Goal: Transaction & Acquisition: Obtain resource

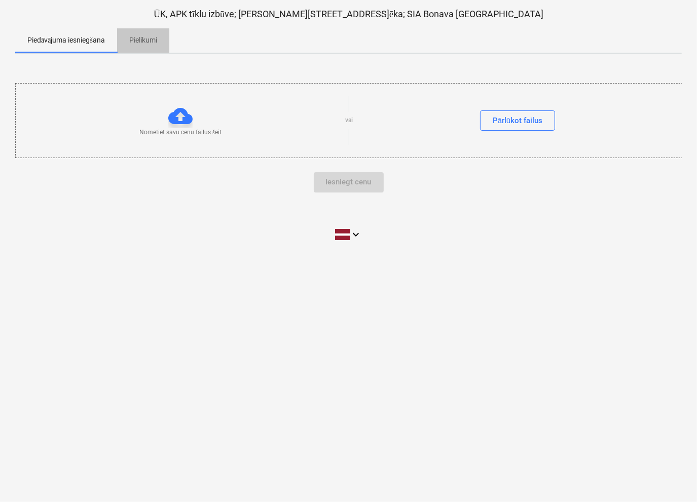
click at [146, 40] on p "Pielikumi" at bounding box center [143, 40] width 28 height 11
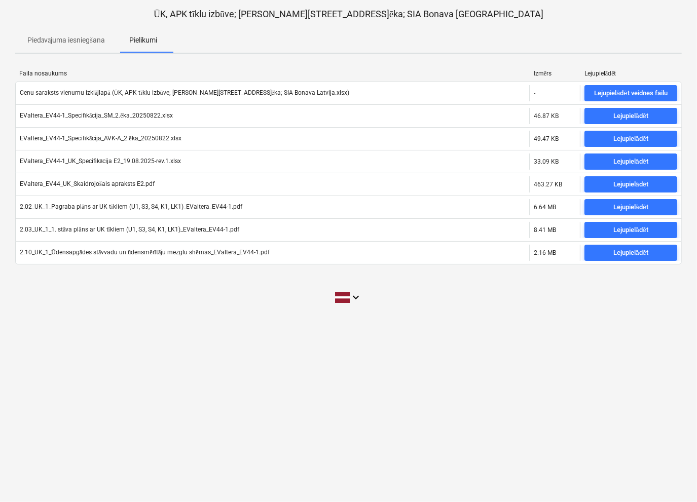
click at [56, 41] on p "Piedāvājuma iesniegšana" at bounding box center [66, 40] width 78 height 11
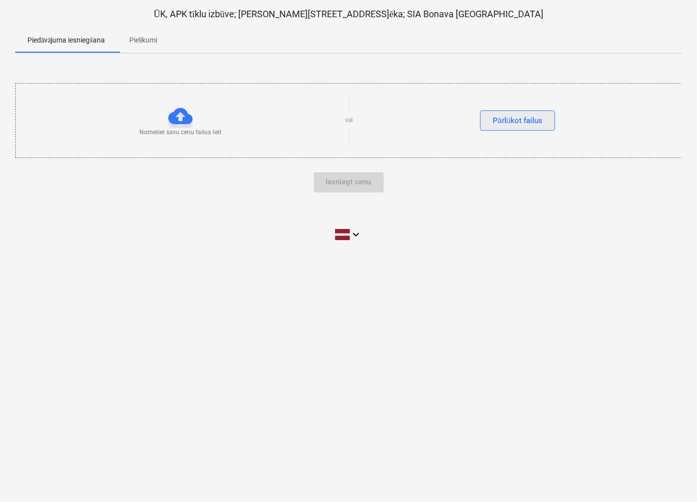
click at [501, 120] on div "Pārlūkot failus" at bounding box center [518, 120] width 50 height 13
click at [84, 37] on p "Piedāvājuma iesniegšana" at bounding box center [66, 40] width 78 height 11
click at [151, 36] on p "Pielikumi" at bounding box center [143, 40] width 28 height 11
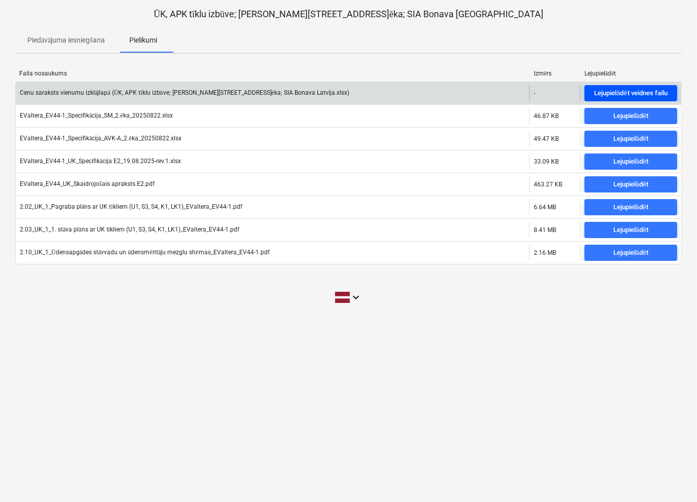
click at [608, 93] on div "Lejupielādēt veidnes failu" at bounding box center [630, 94] width 73 height 12
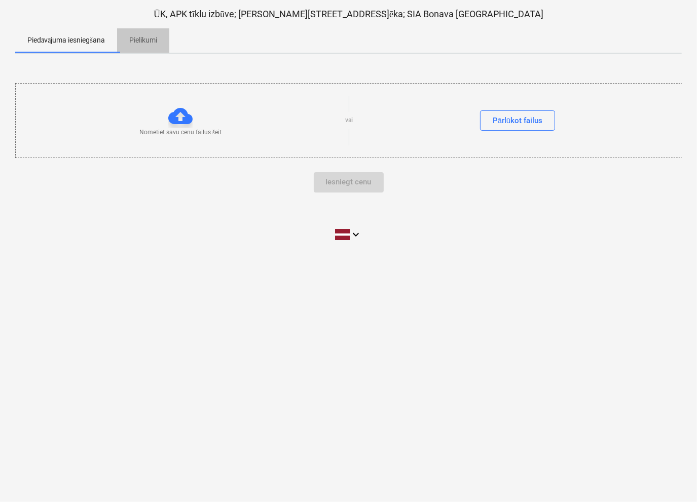
click at [146, 39] on p "Pielikumi" at bounding box center [143, 40] width 28 height 11
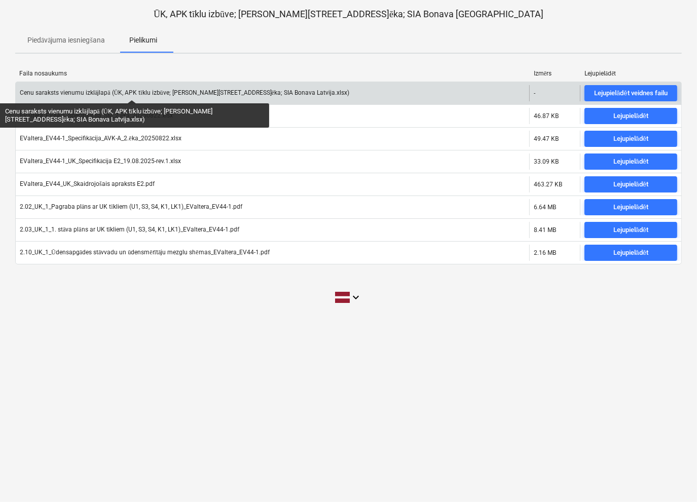
click at [132, 91] on div "Cenu saraksts vienumu izklājlapā (ŪK, APK tīklu izbūve; [PERSON_NAME][STREET_AD…" at bounding box center [185, 93] width 330 height 8
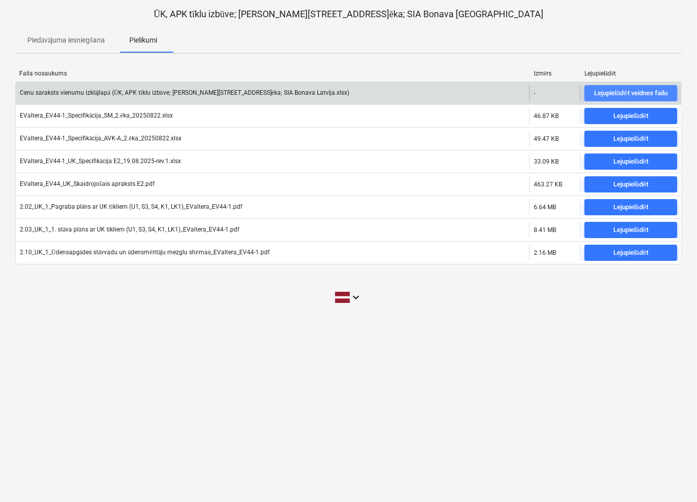
click at [648, 90] on div "Lejupielādēt veidnes failu" at bounding box center [630, 94] width 73 height 12
